Goal: Entertainment & Leisure: Consume media (video, audio)

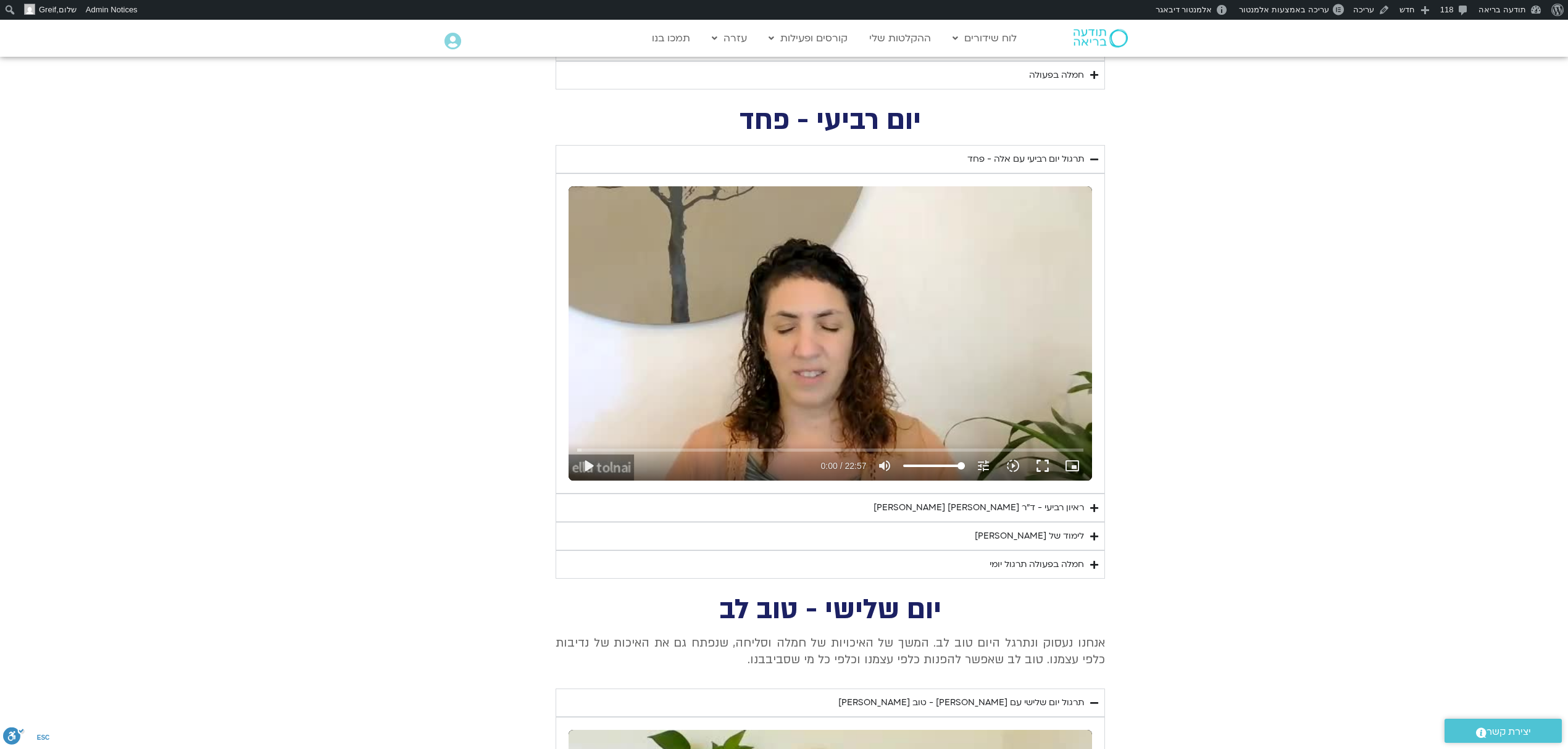
scroll to position [992, 0]
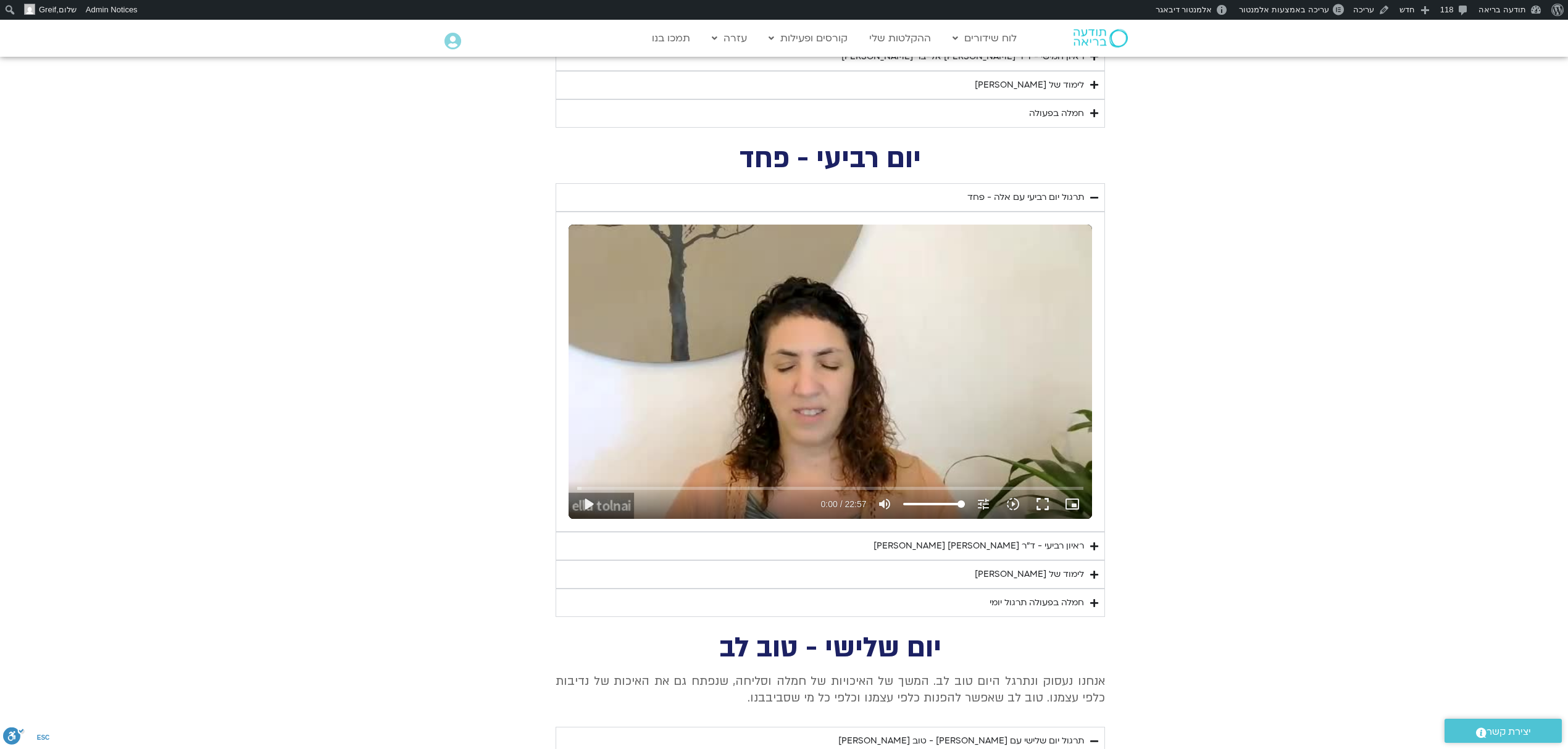
drag, startPoint x: 1576, startPoint y: 578, endPoint x: 1579, endPoint y: 254, distance: 324.0
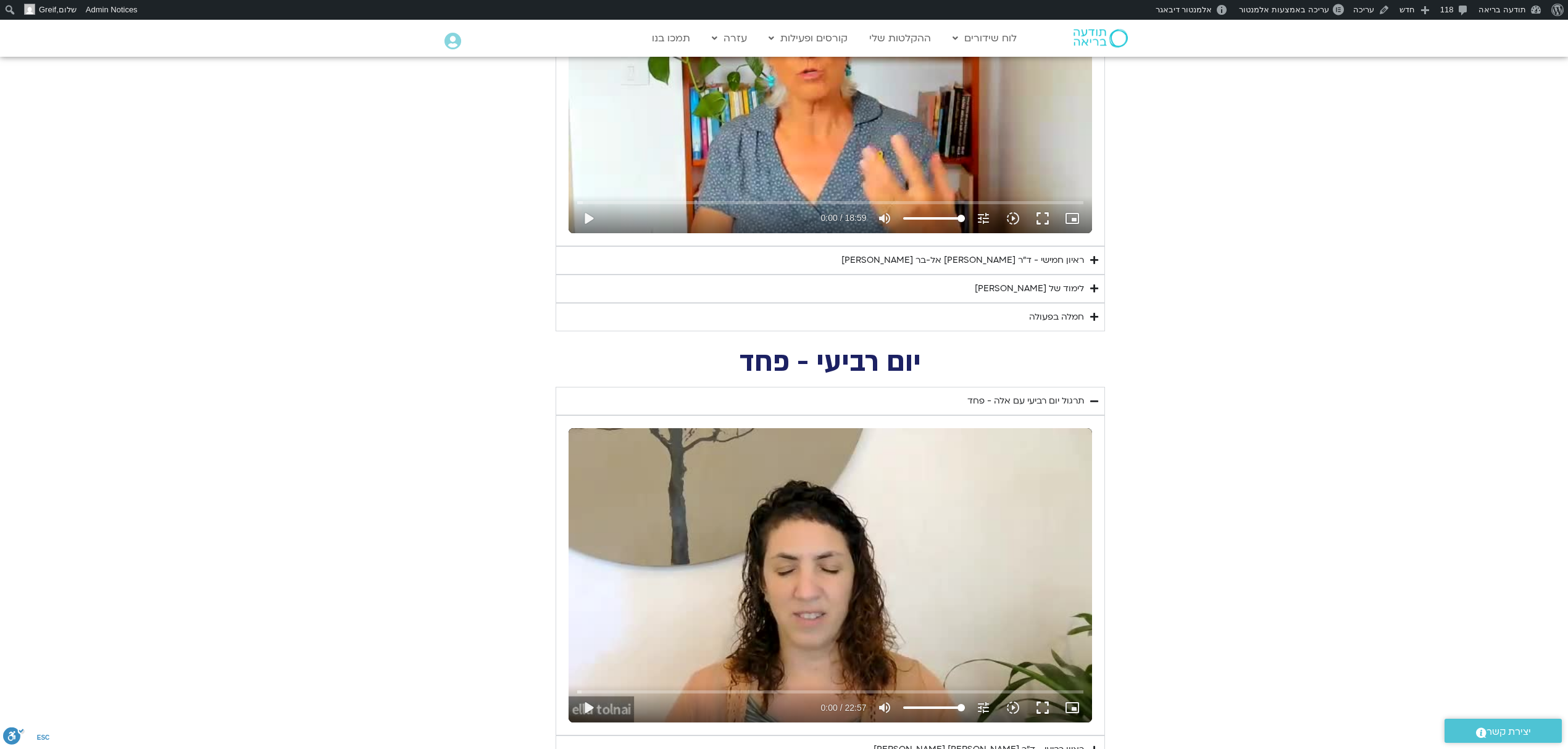
scroll to position [663, 0]
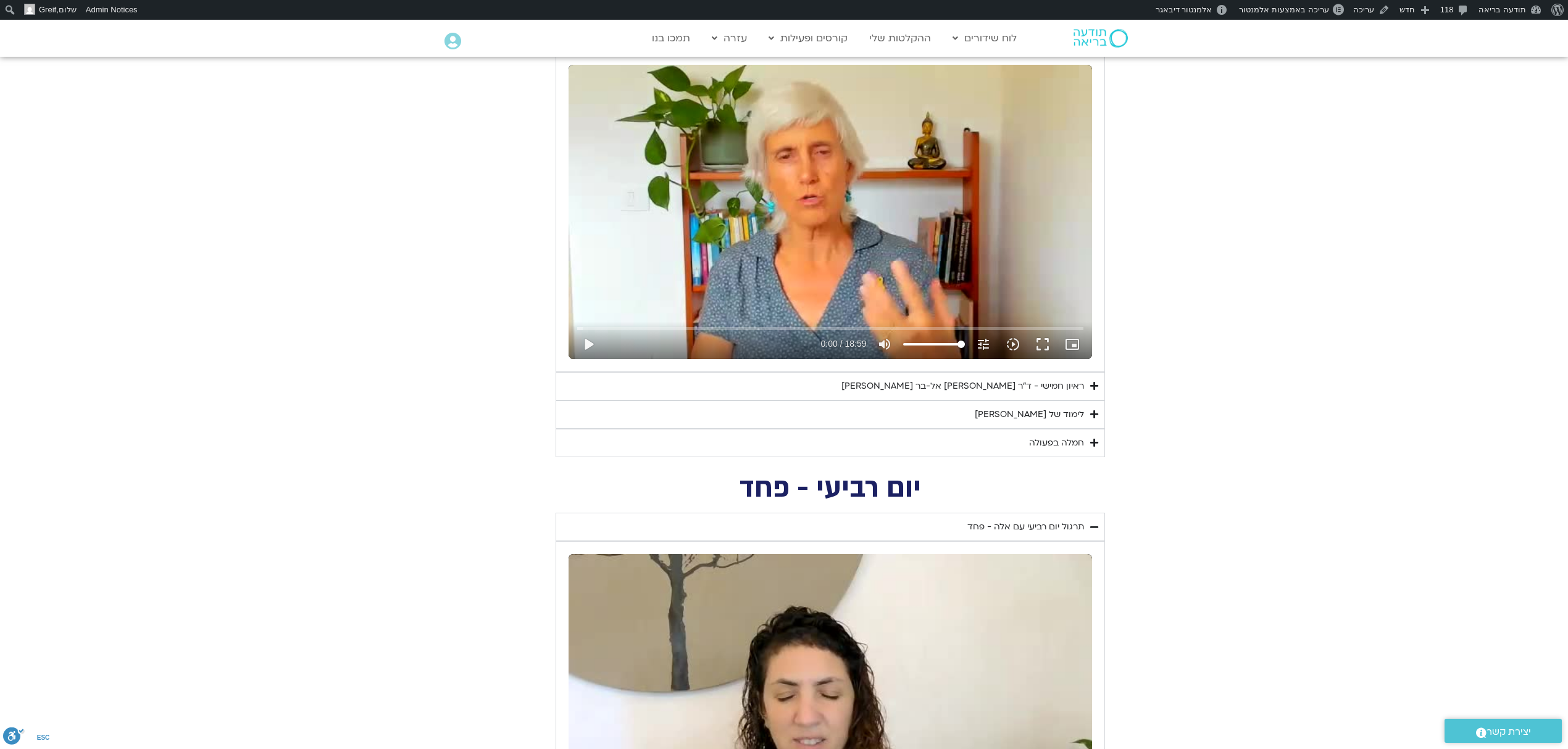
click at [1058, 384] on div "ראיון חמישי - ד"ר [PERSON_NAME] אל-בר [PERSON_NAME]" at bounding box center [963, 386] width 243 height 15
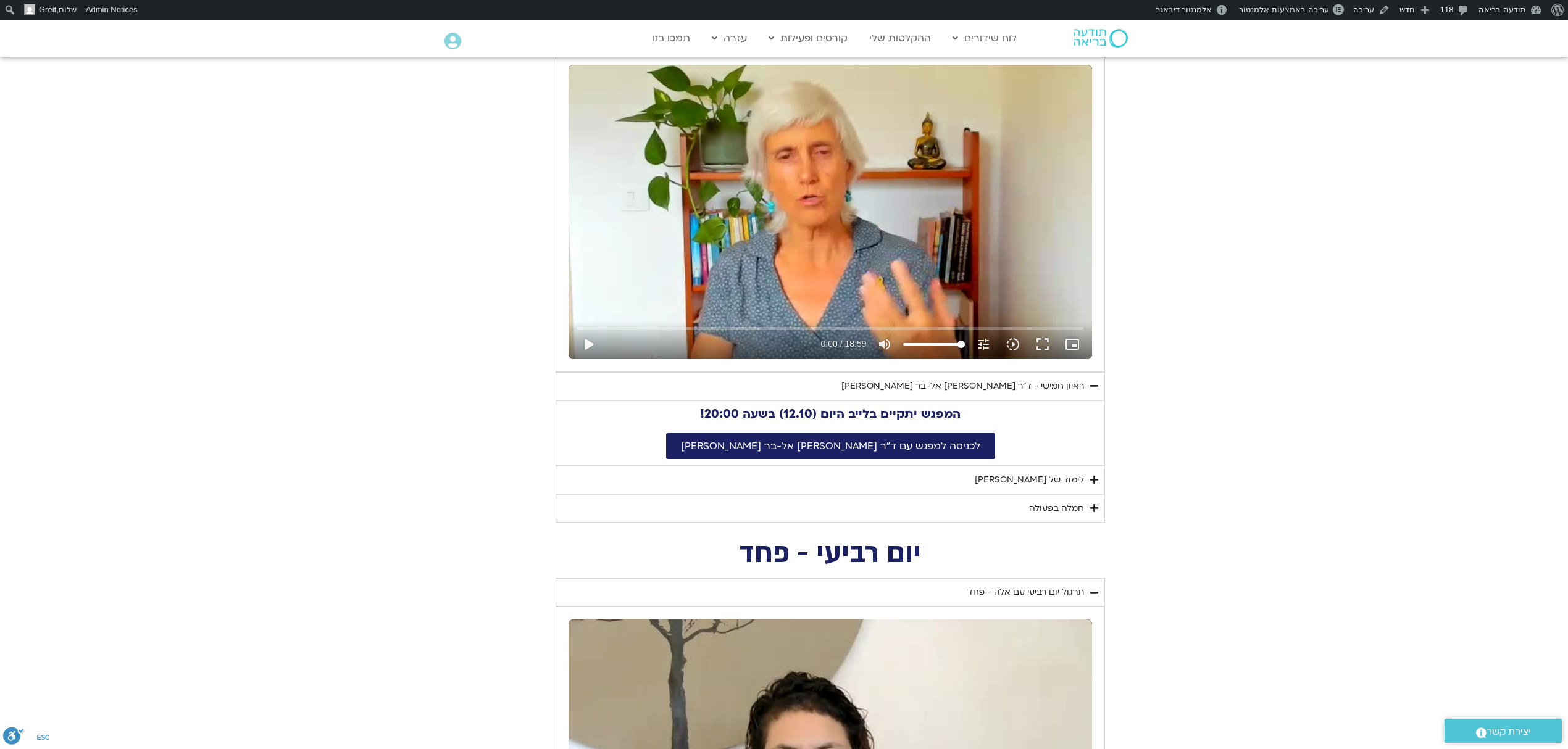
click at [1133, 364] on section "יום חמישי - אשמה תרגול יום חמישי עם [PERSON_NAME] - אשמה נא להזין כתובת אימייל …" at bounding box center [784, 254] width 1568 height 536
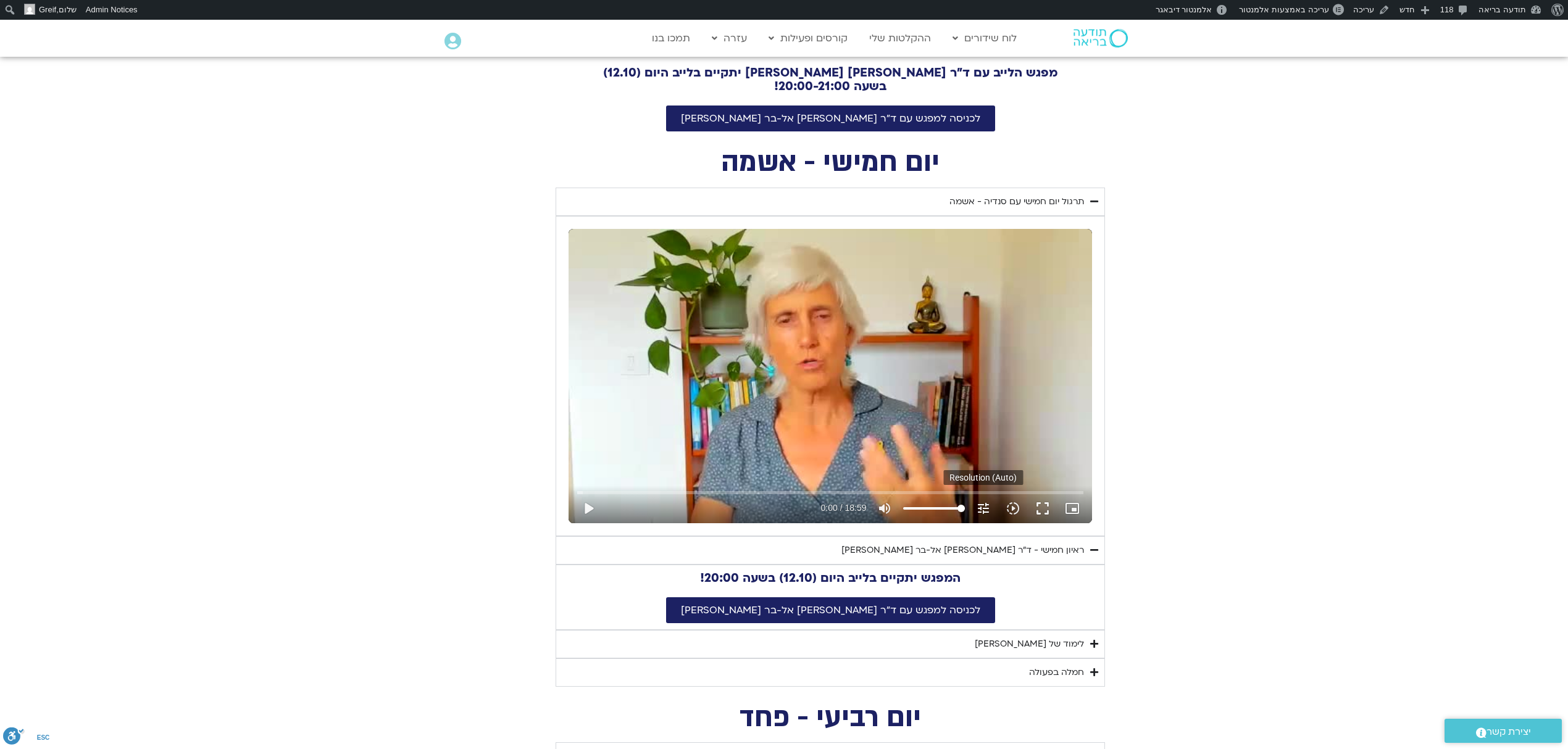
click at [987, 509] on icon "tune" at bounding box center [983, 508] width 15 height 15
click at [1268, 475] on section "יום חמישי - אשמה תרגול יום חמישי עם [PERSON_NAME] - אשמה נא להזין כתובת אימייל …" at bounding box center [784, 418] width 1568 height 536
click at [1057, 200] on div "תרגול יום חמישי עם סנדיה - אשמה" at bounding box center [1017, 201] width 135 height 15
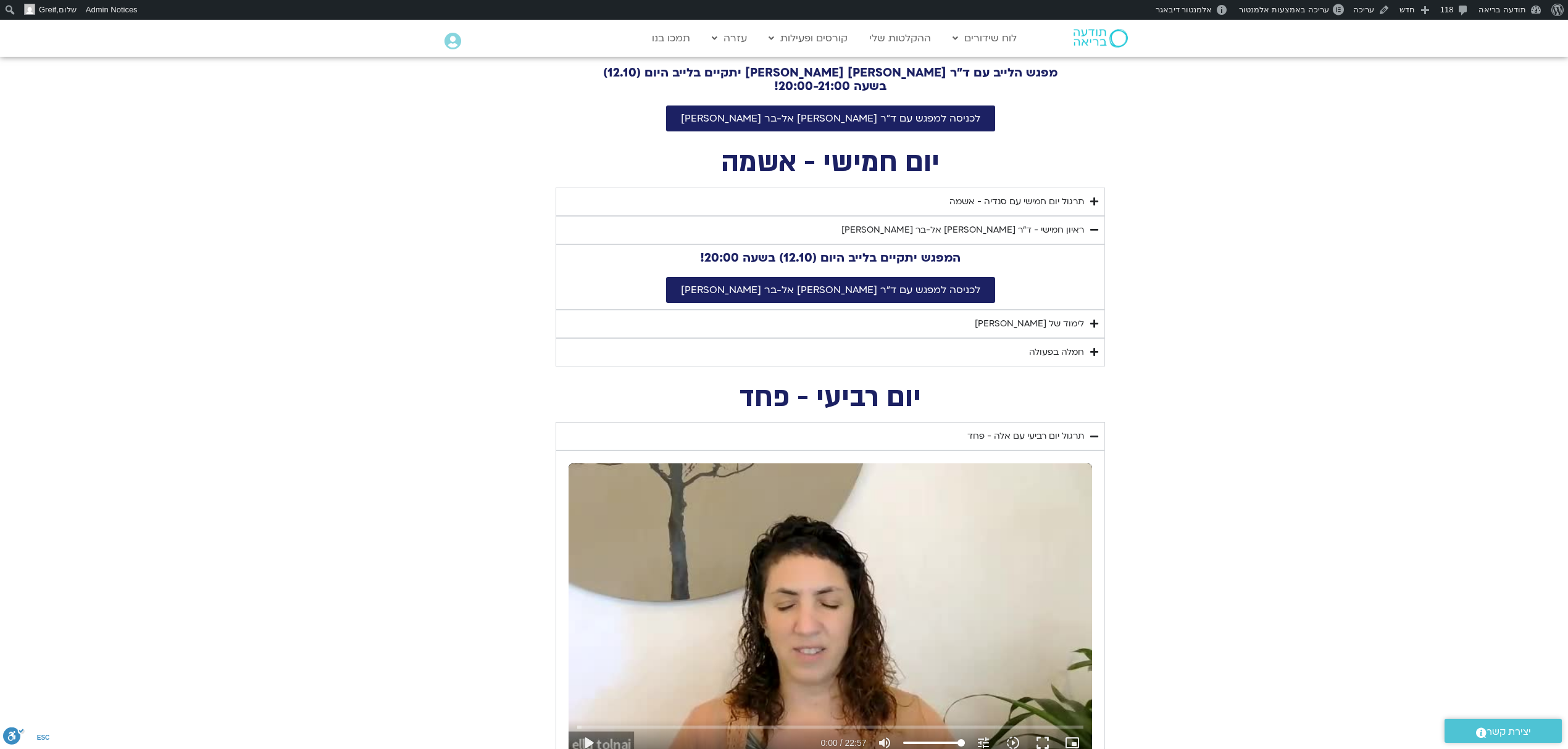
click at [1069, 239] on summary "ראיון חמישי - ד"ר [PERSON_NAME] אל-בר [PERSON_NAME]" at bounding box center [830, 230] width 549 height 29
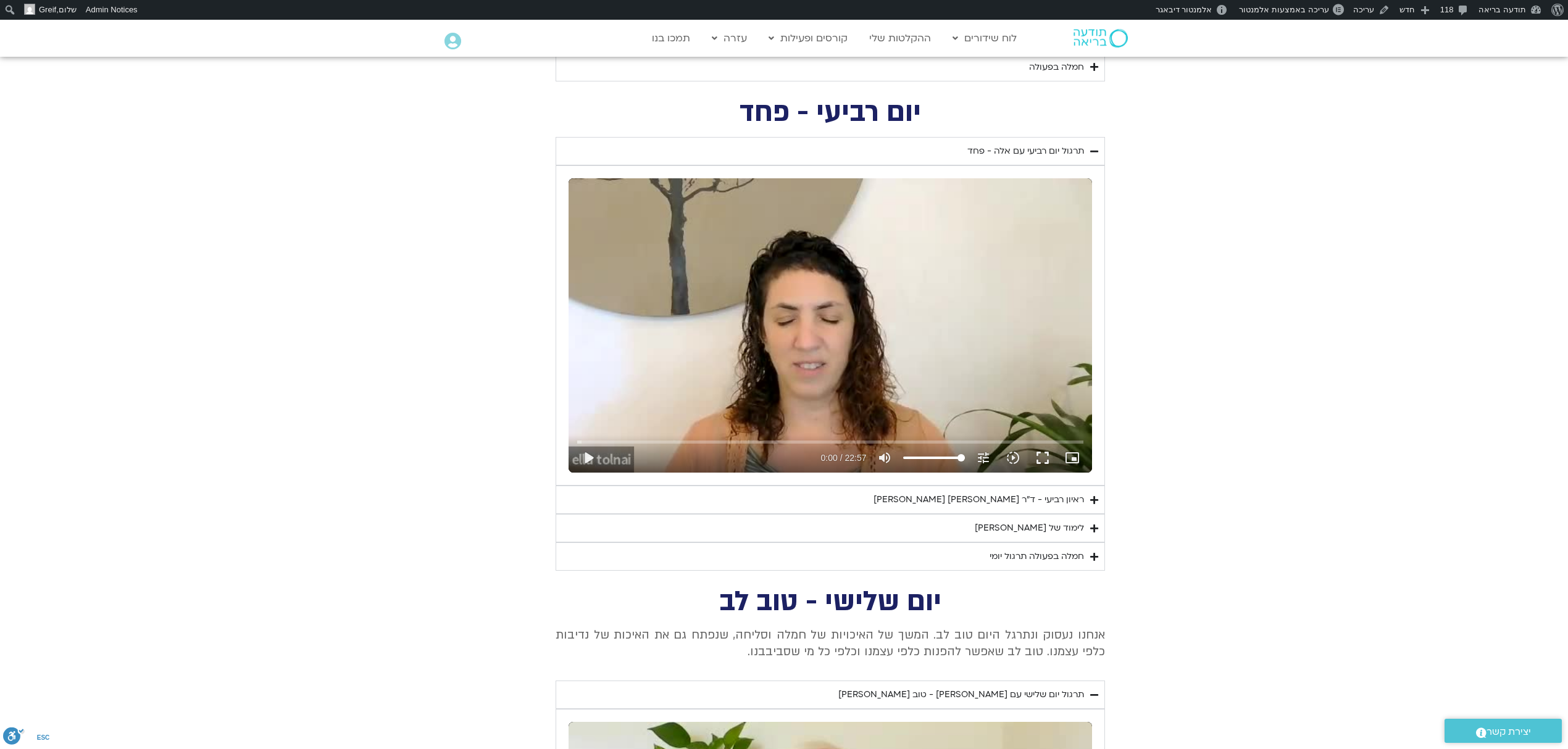
scroll to position [674, 0]
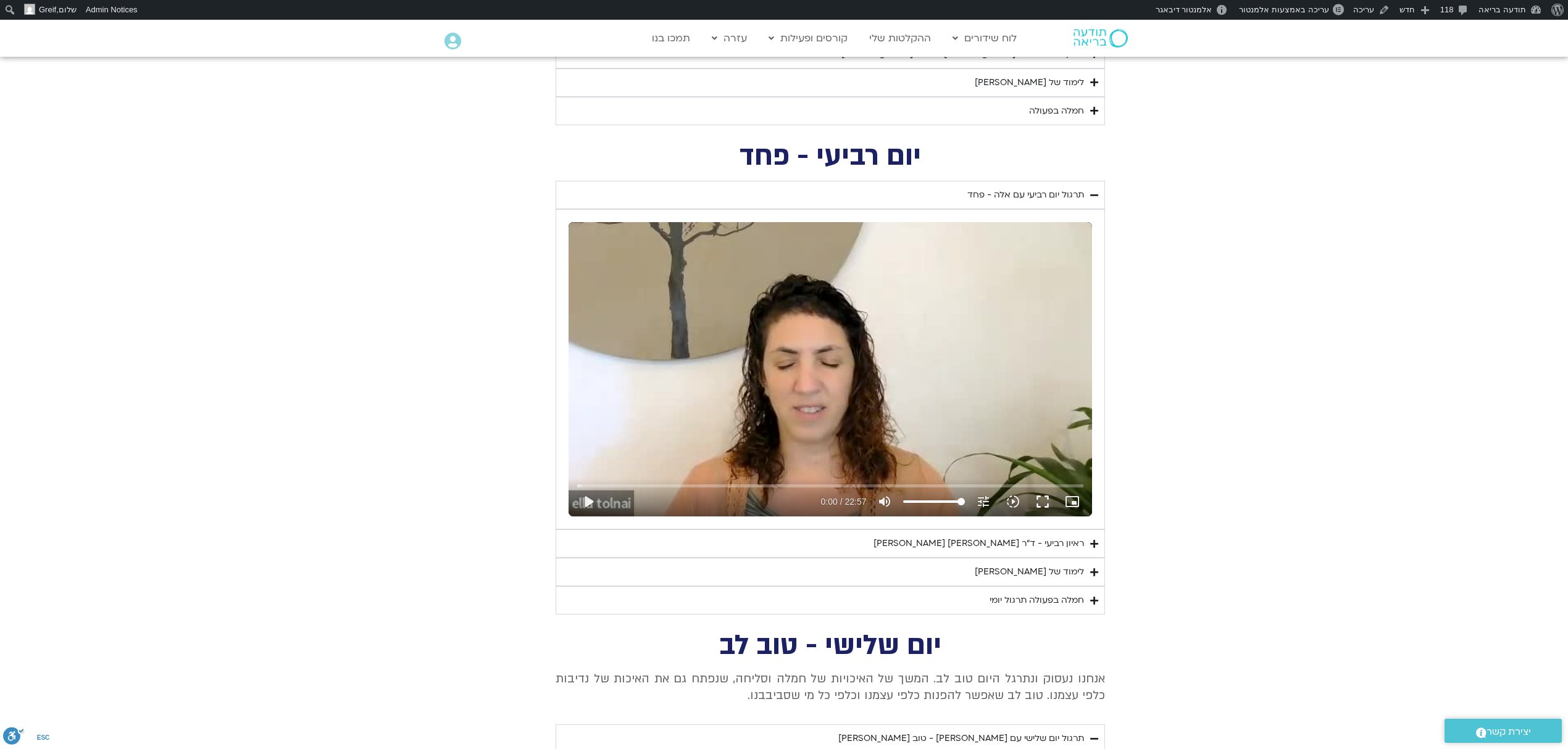
click at [1407, 282] on section "יום רביעי - פחד השבוע שלנו מתחיל מהבסיס, תרגול של חמלה עצמית – נוכחת וקשובה בתו…" at bounding box center [784, 379] width 1568 height 471
click at [1005, 185] on summary "תרגול יום רביעי עם אלה - פחד" at bounding box center [830, 194] width 549 height 29
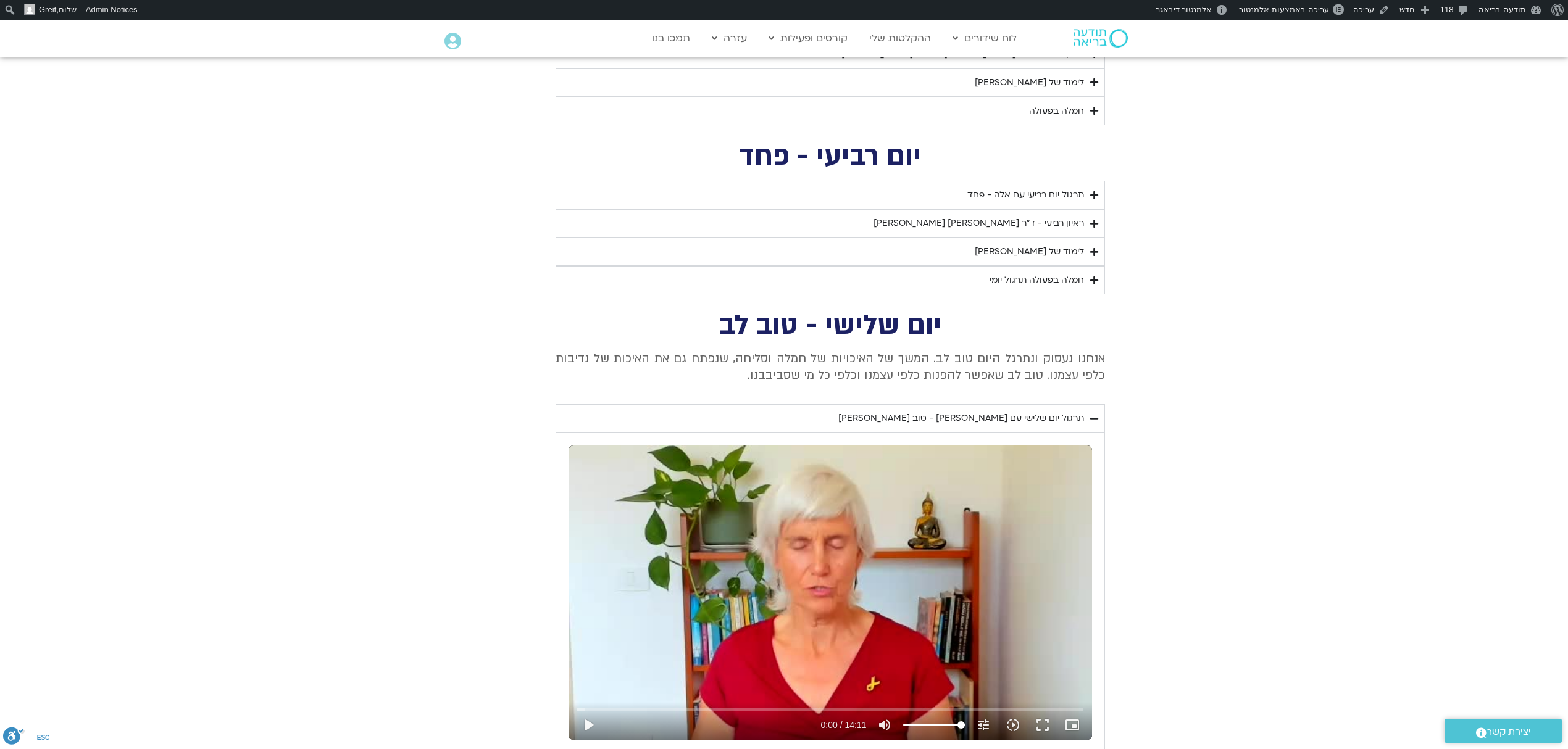
click at [1056, 432] on summary "תרגול יום שלישי עם [PERSON_NAME] - טוב [PERSON_NAME]" at bounding box center [830, 418] width 549 height 29
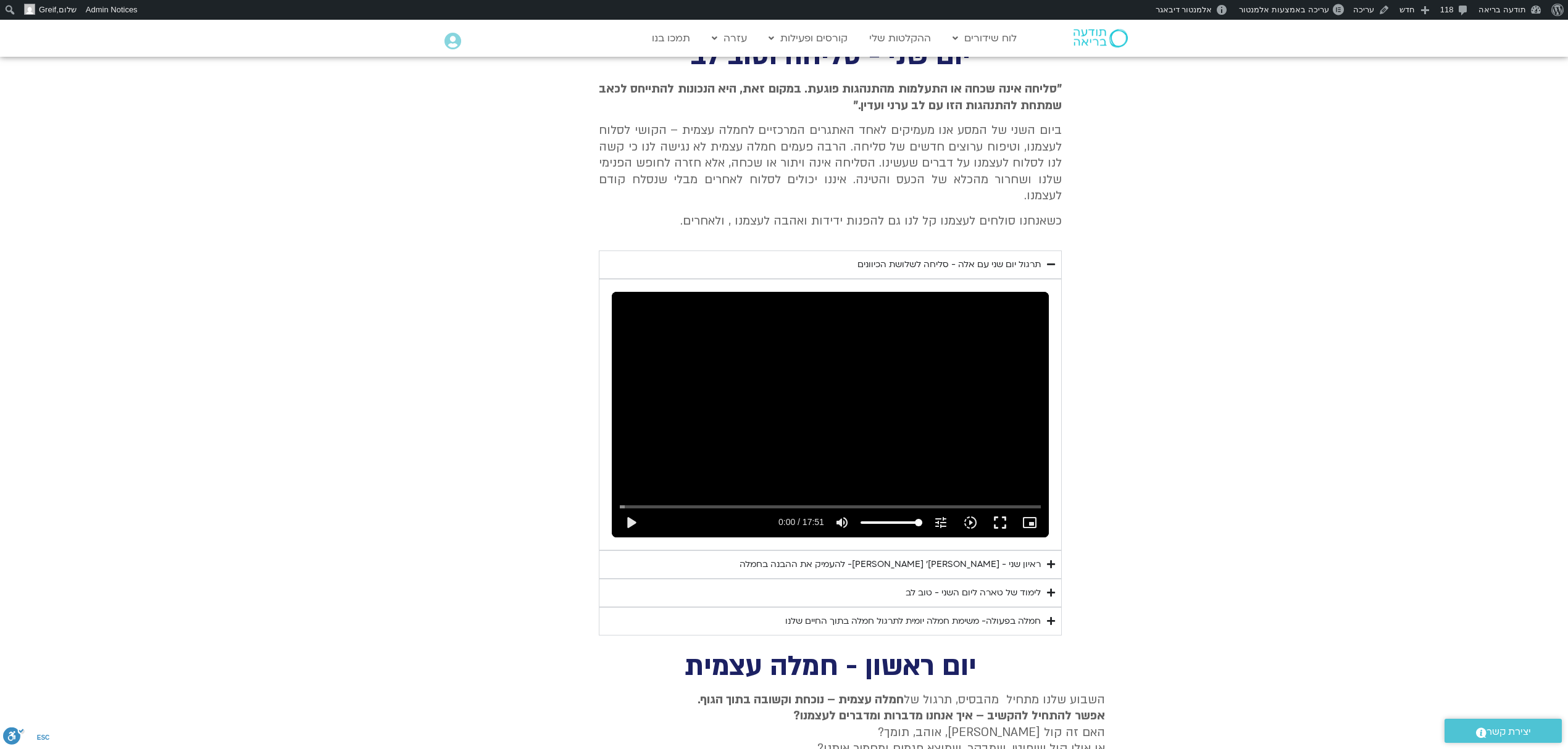
scroll to position [1168, 0]
click at [984, 259] on div "תרגול יום שני עם אלה - סליחה לשלושת הכיוונים" at bounding box center [949, 263] width 183 height 15
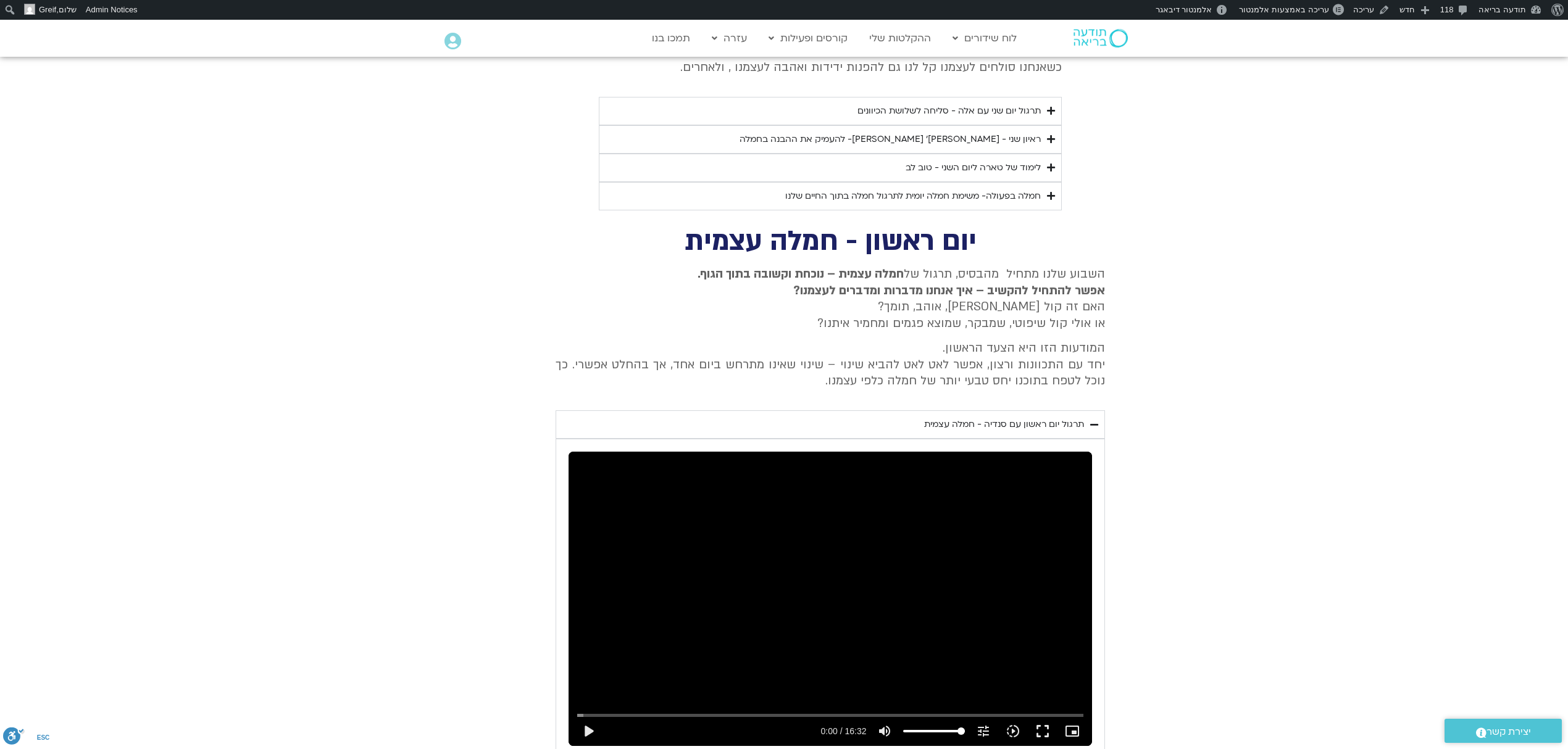
scroll to position [1497, 0]
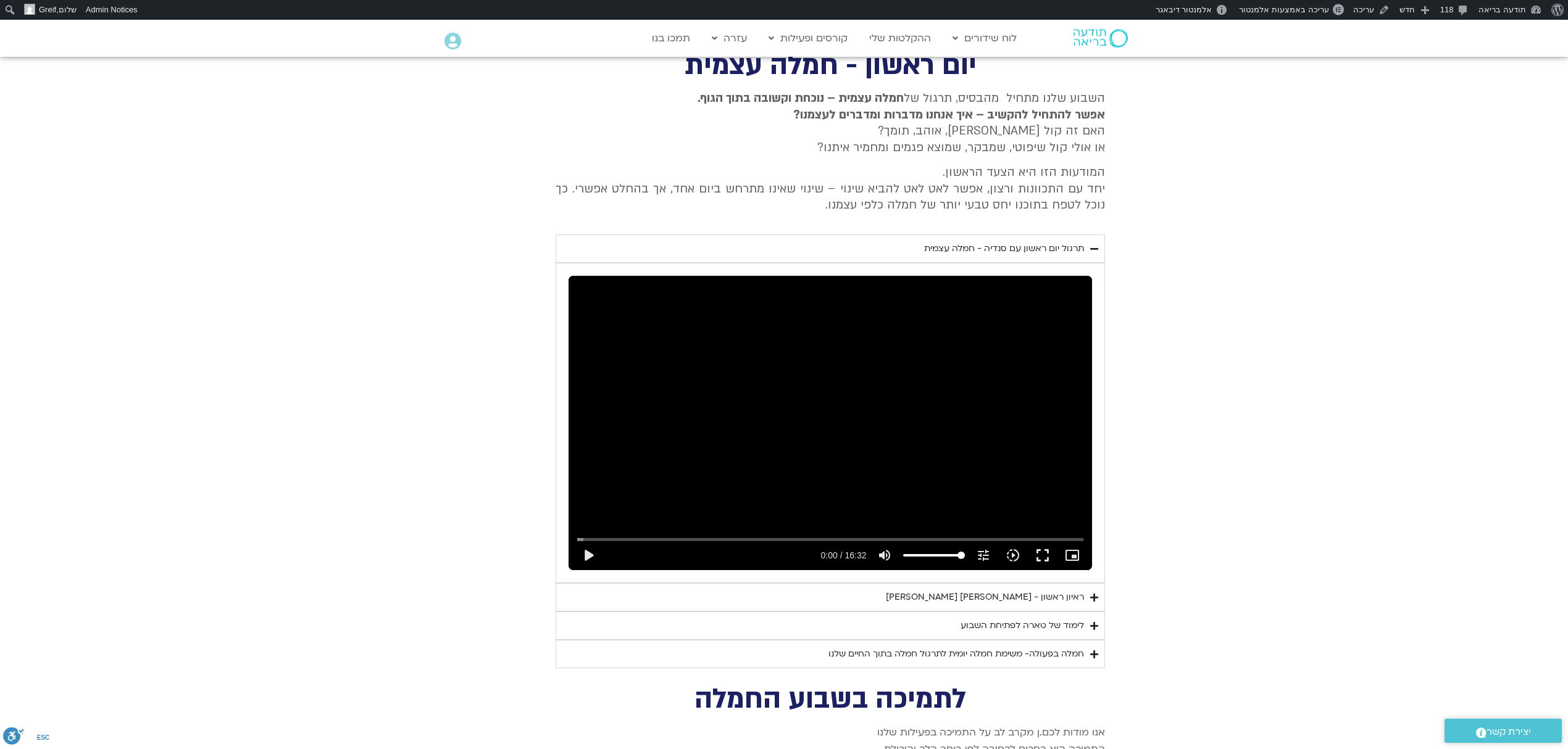
click at [1012, 219] on div "יום ראשון - חמלה עצמית השבוע שלנו מתחיל מהבסיס, תרגול של חמלה עצמית – נוכחת וקש…" at bounding box center [784, 360] width 642 height 615
click at [1022, 241] on div "תרגול יום ראשון עם סנדיה - חמלה עצמית" at bounding box center [1003, 248] width 160 height 15
click at [1258, 272] on section "יום ראשון - חמלה עצמית השבוע שלנו מתחיל מהבסיס, תרגול של חמלה עצמית – נוכחת וקש…" at bounding box center [784, 360] width 1568 height 615
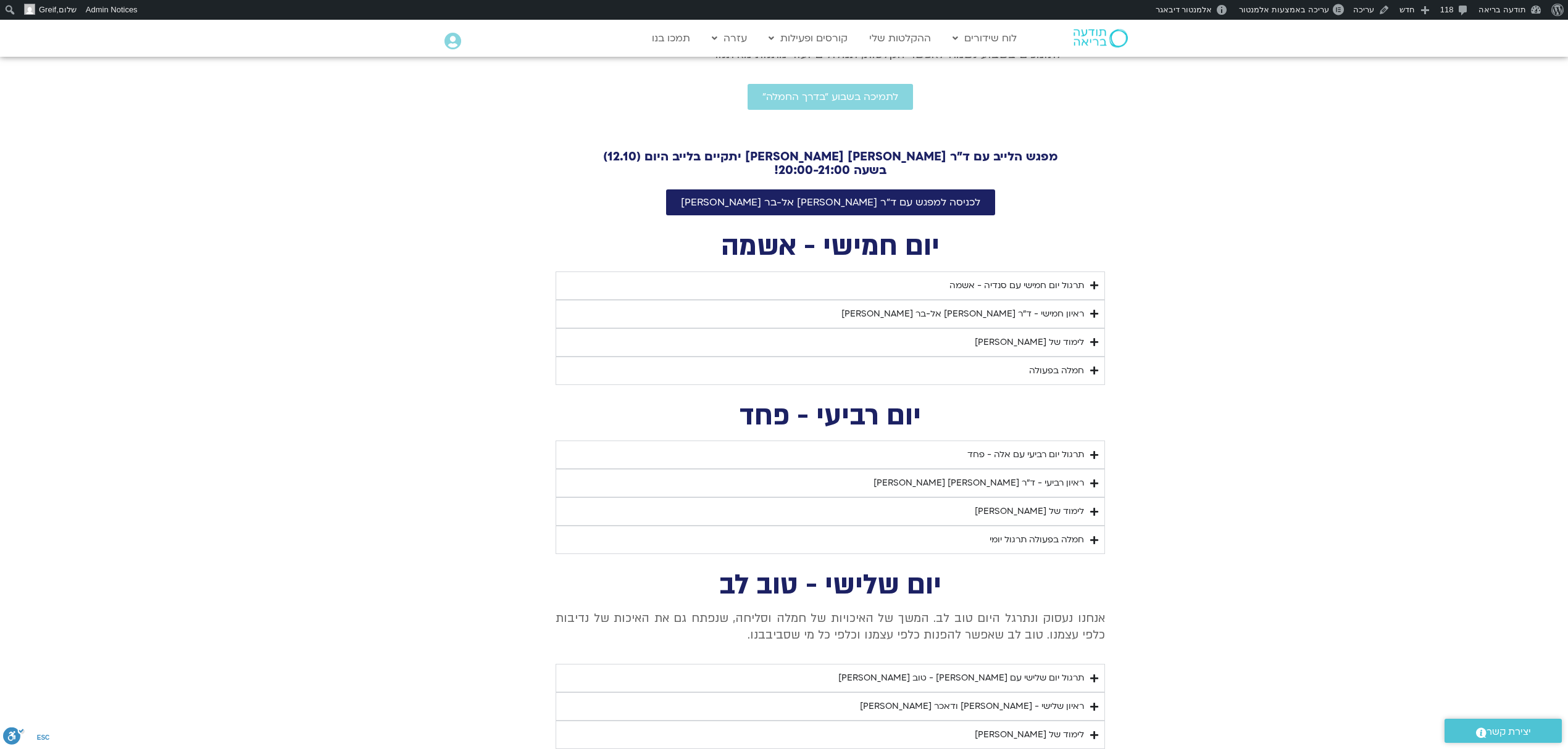
scroll to position [471, 0]
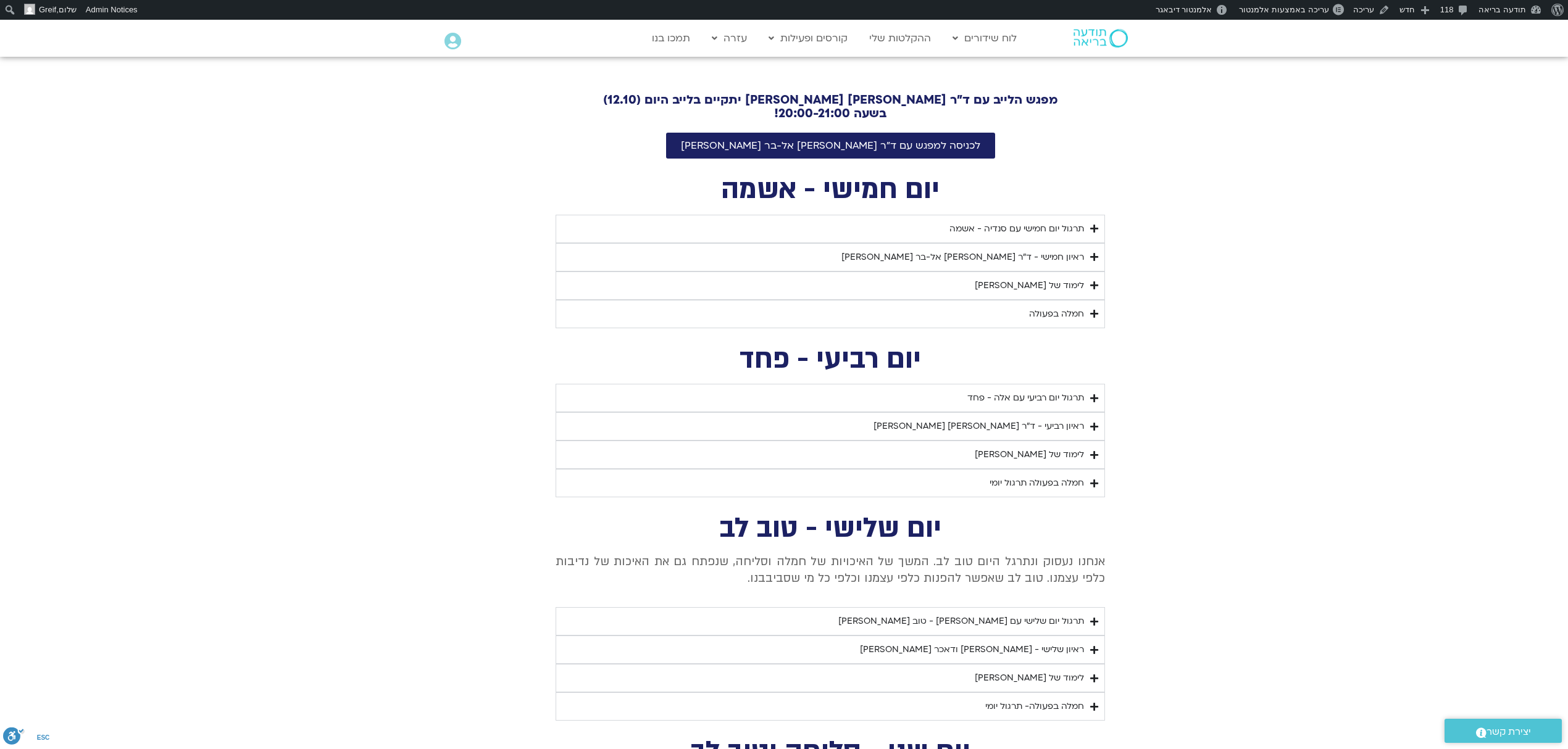
click at [1274, 399] on section "יום רביעי - פחד השבוע שלנו מתחיל מהבסיס, תרגול של חמלה עצמית – נוכחת וקשובה בתו…" at bounding box center [784, 422] width 1568 height 151
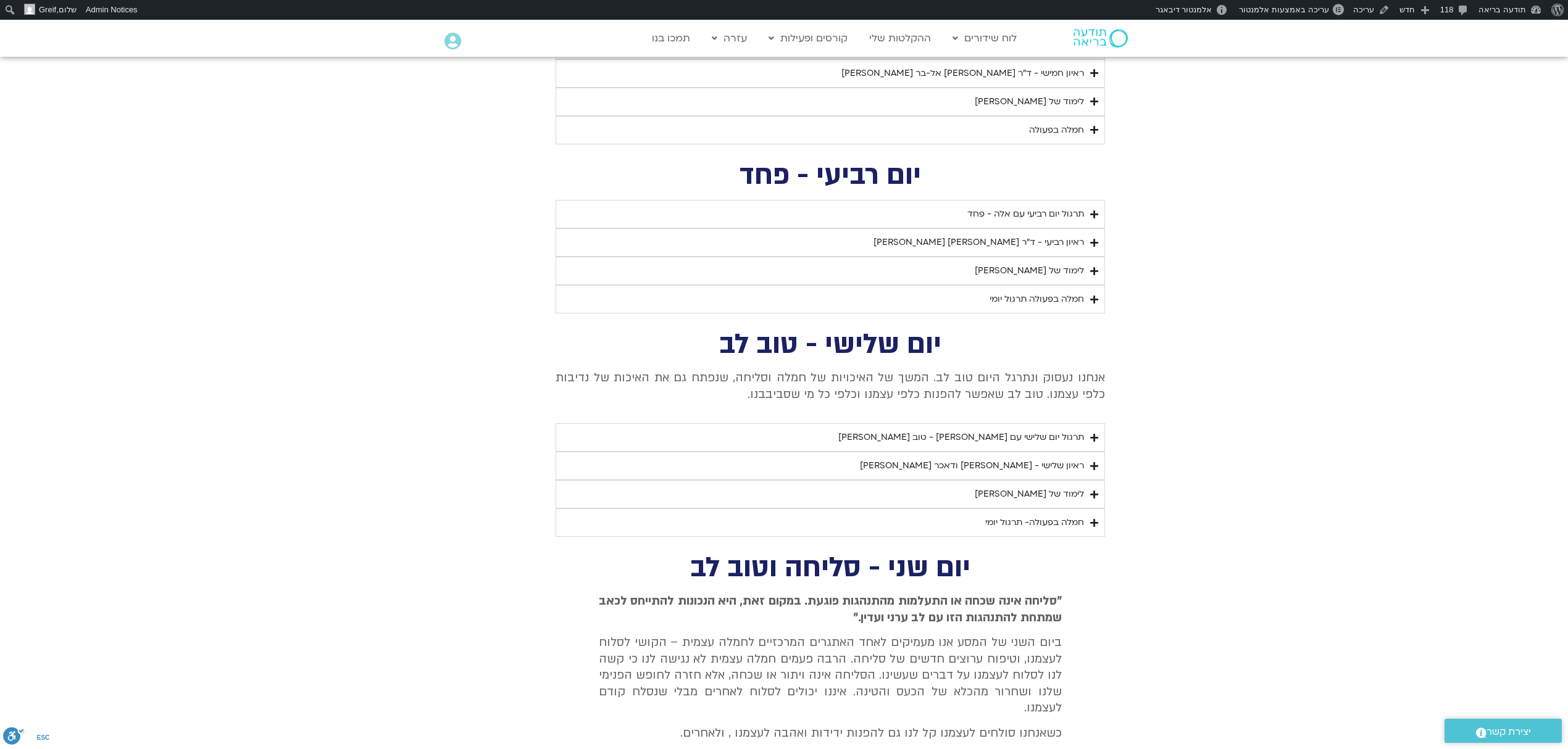
scroll to position [0, 0]
